Goal: Information Seeking & Learning: Learn about a topic

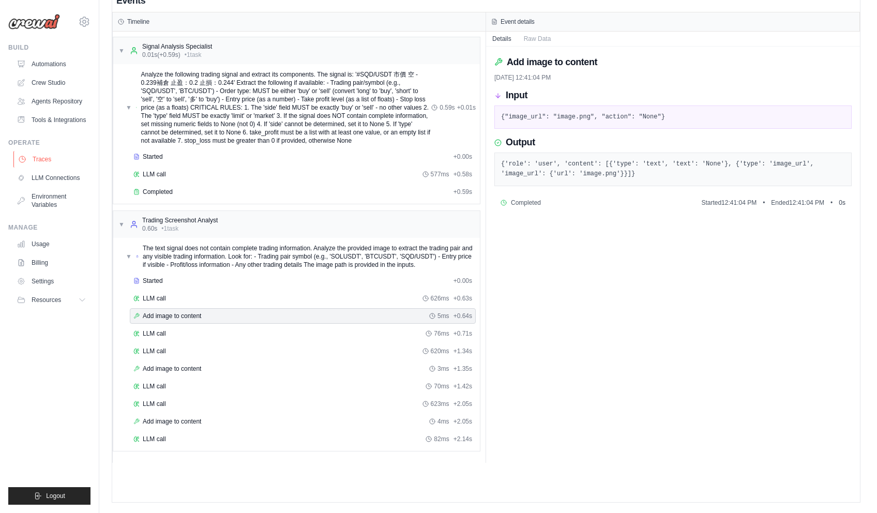
click at [37, 152] on link "Traces" at bounding box center [52, 159] width 78 height 17
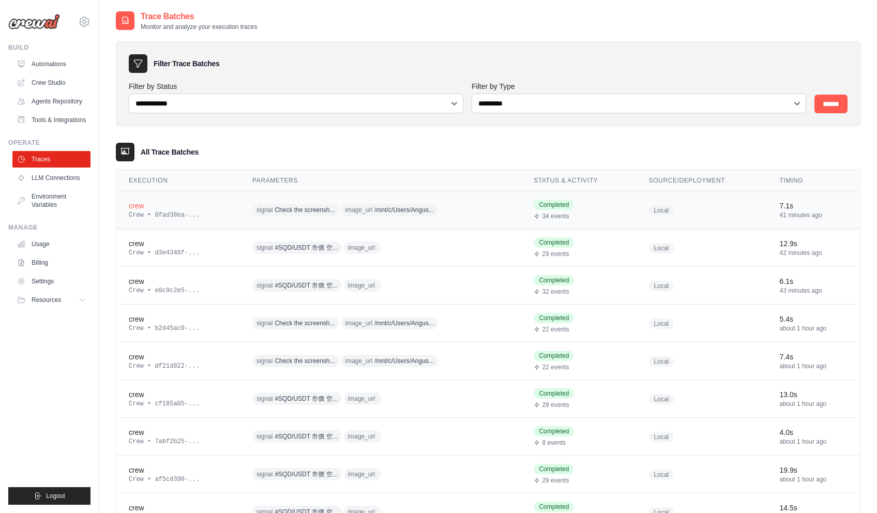
click at [444, 211] on div "signal Check the screensh... image_url /mnt/c/Users/Angus..." at bounding box center [351, 210] width 199 height 16
click at [411, 211] on span "/mnt/c/Users/Angus..." at bounding box center [403, 210] width 59 height 8
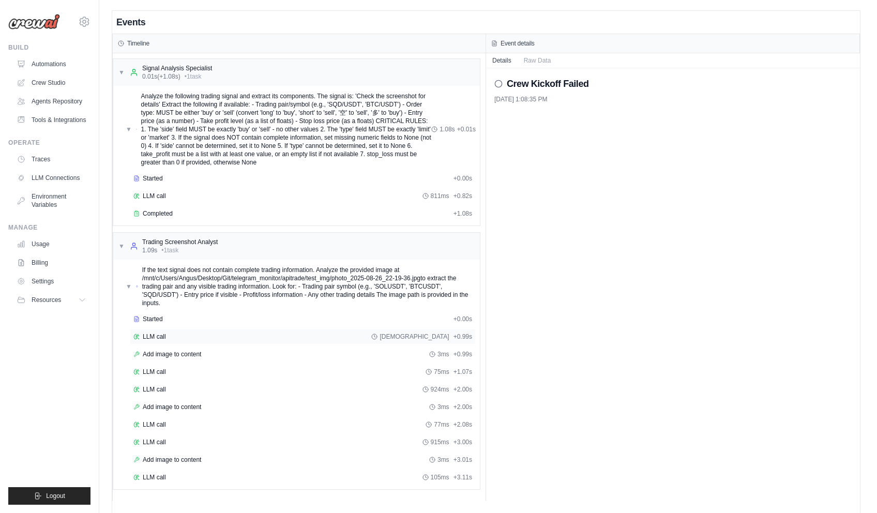
click at [159, 335] on span "LLM call" at bounding box center [154, 337] width 23 height 8
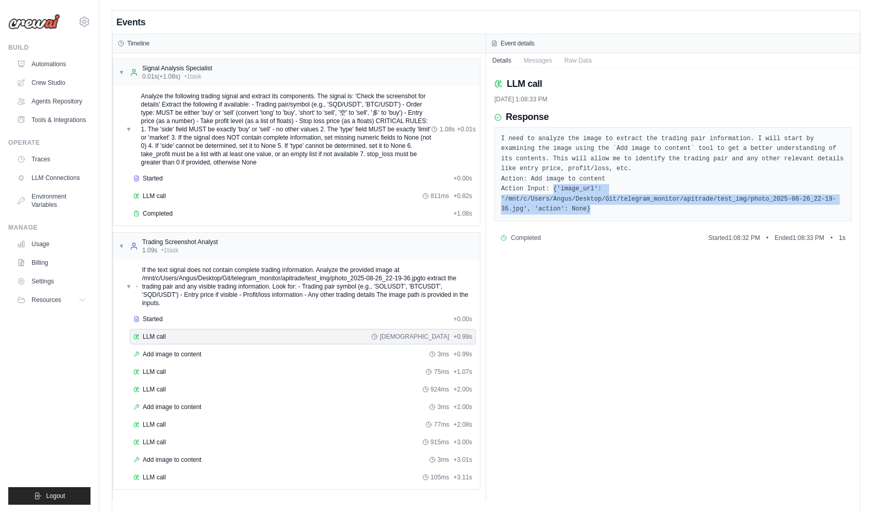
drag, startPoint x: 549, startPoint y: 188, endPoint x: 836, endPoint y: 208, distance: 287.2
click at [836, 208] on pre "I need to analyze the image to extract the trading pair information. I will sta…" at bounding box center [673, 174] width 344 height 81
click at [687, 212] on pre "I need to analyze the image to extract the trading pair information. I will sta…" at bounding box center [673, 174] width 344 height 81
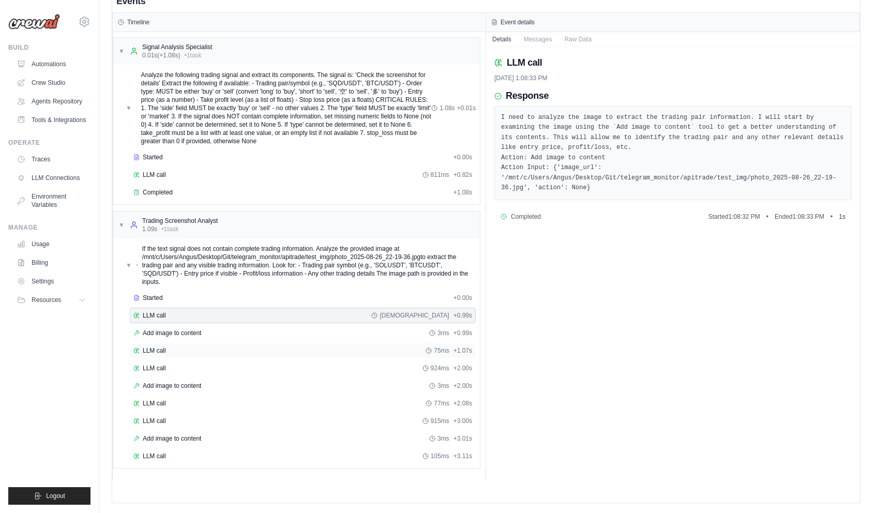
scroll to position [22, 0]
click at [295, 329] on div "Add image to content 3ms + 0.99s" at bounding box center [302, 332] width 339 height 8
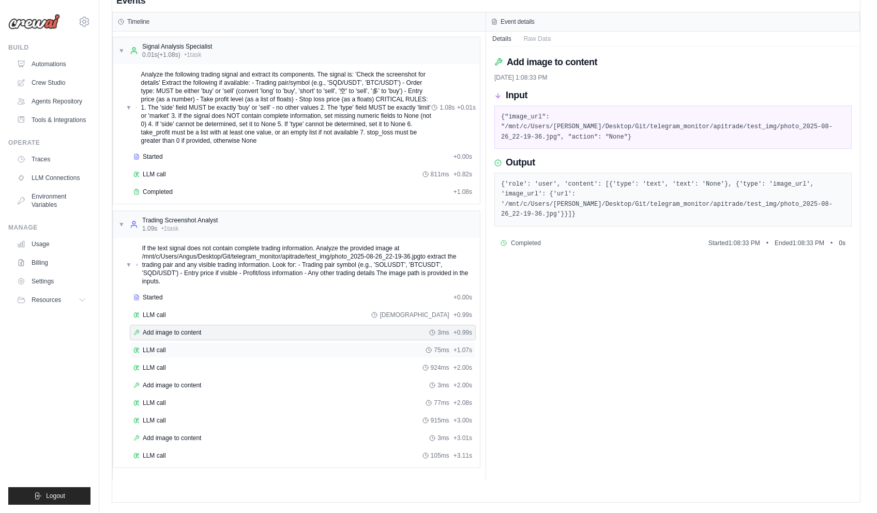
click at [260, 346] on div "LLM call 75ms + 1.07s" at bounding box center [302, 350] width 339 height 8
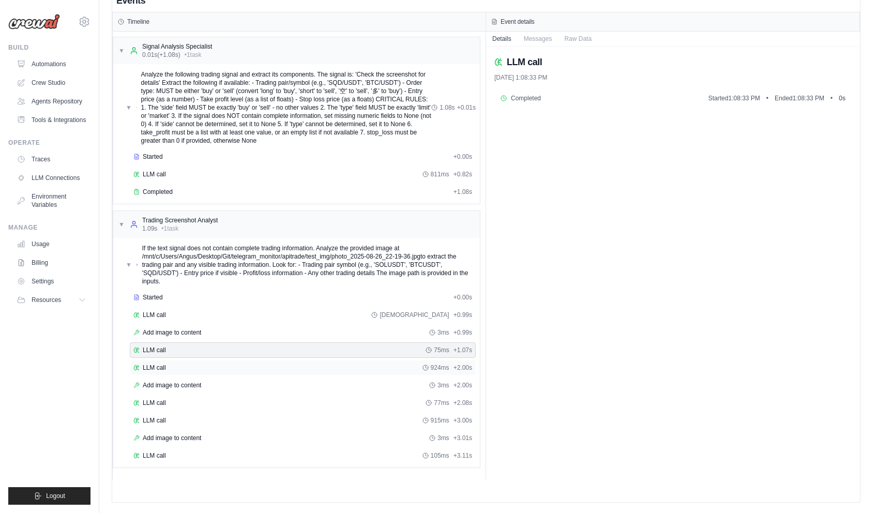
click at [262, 370] on div "LLM call 924ms + 2.00s" at bounding box center [302, 368] width 339 height 8
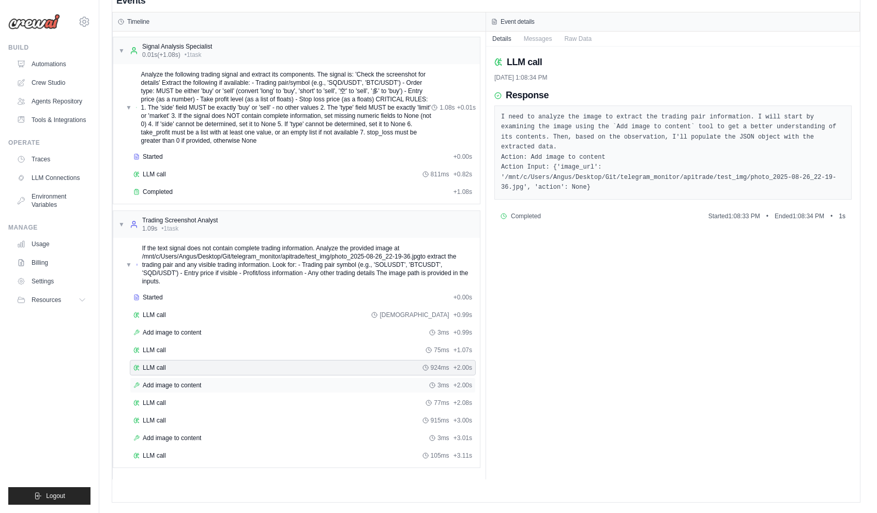
click at [227, 386] on div "Add image to content 3ms + 2.00s" at bounding box center [302, 385] width 339 height 8
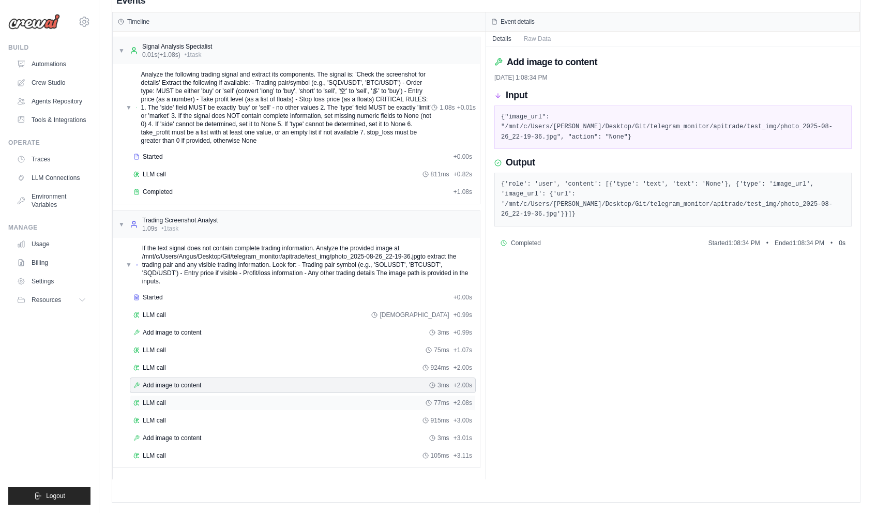
click at [228, 395] on div "LLM call 77ms + 2.08s" at bounding box center [303, 403] width 346 height 16
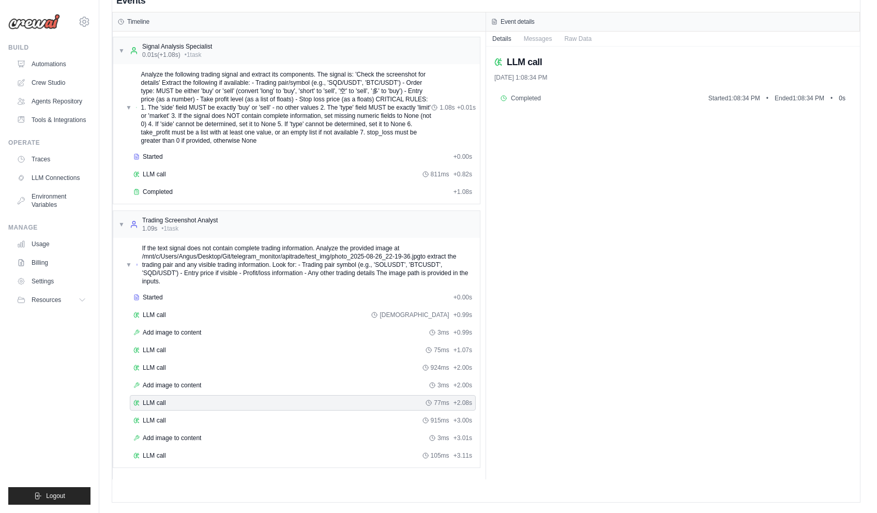
click at [237, 412] on div "Started + 0.00s LLM call 983ms + 0.99s Add image to content 3ms + 0.99s LLM cal…" at bounding box center [301, 378] width 358 height 176
click at [237, 417] on div "LLM call 915ms + 3.00s" at bounding box center [302, 420] width 339 height 8
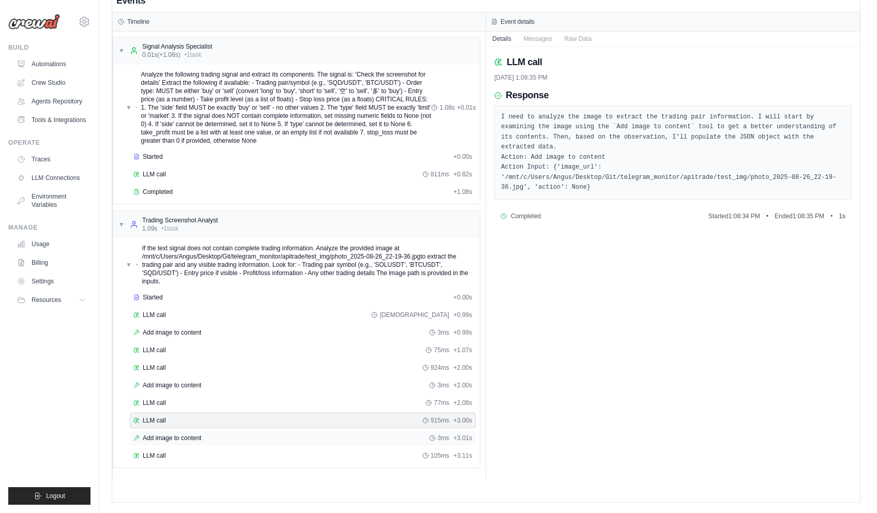
click at [233, 442] on div "Add image to content 3ms + 3.01s" at bounding box center [302, 438] width 339 height 8
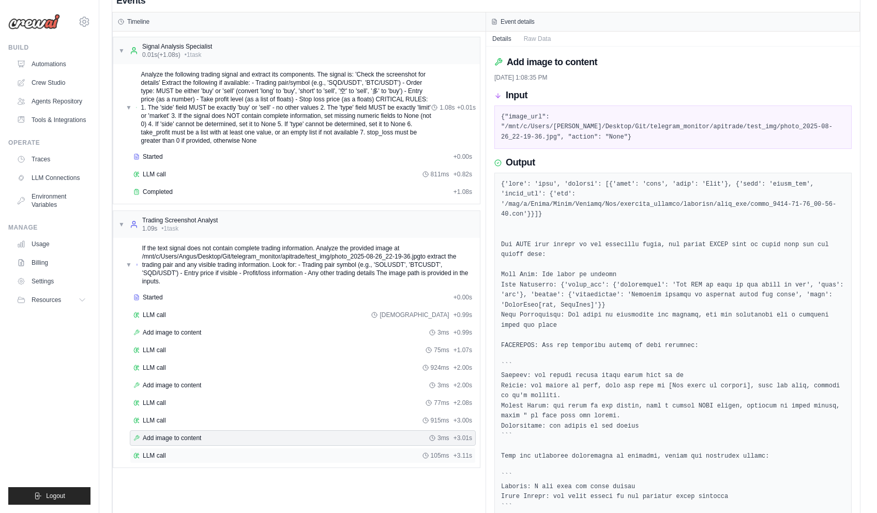
click at [232, 453] on div "LLM call 105ms + 3.11s" at bounding box center [302, 456] width 339 height 8
